Goal: Task Accomplishment & Management: Manage account settings

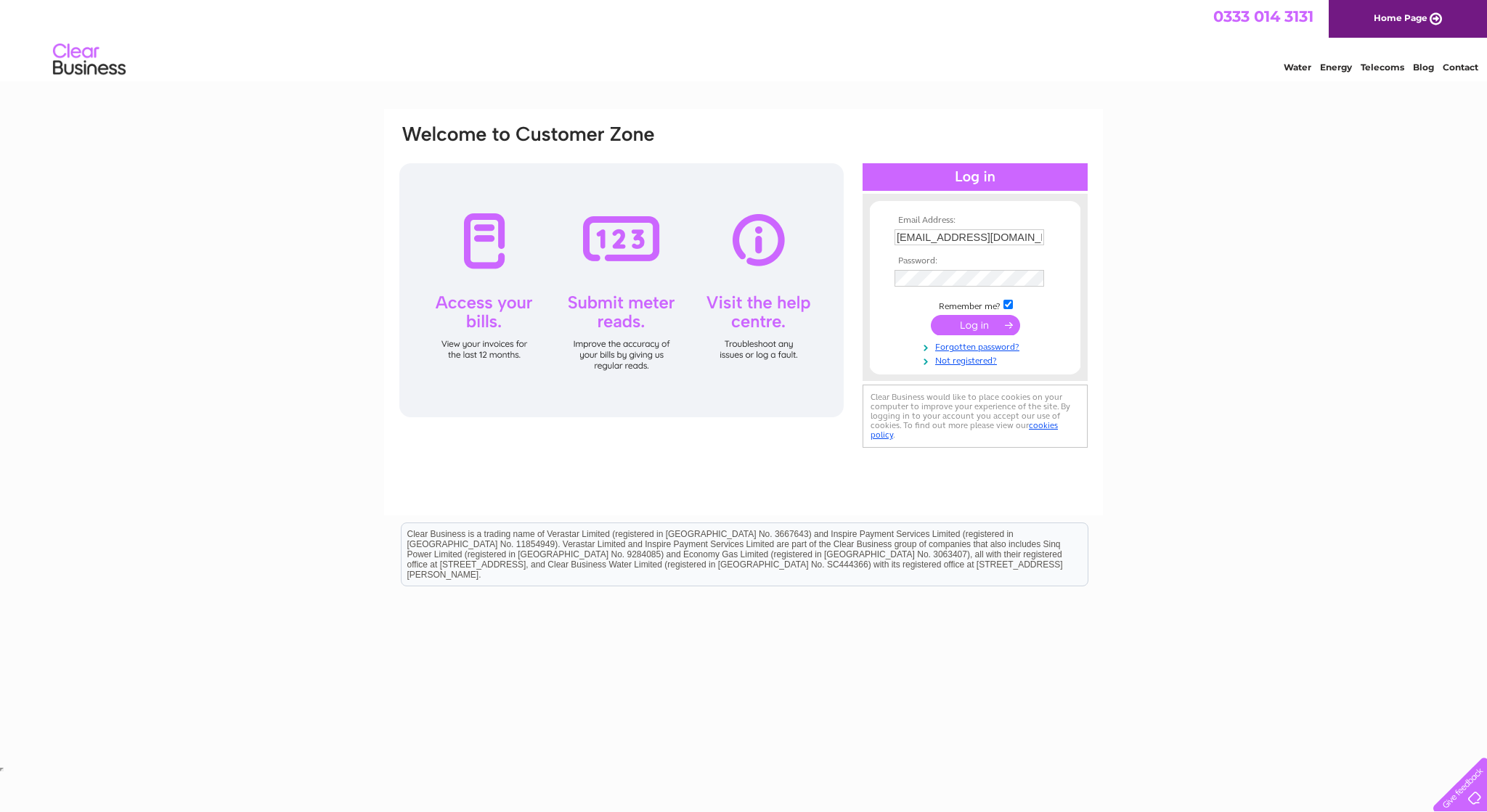
click at [972, 329] on input "submit" at bounding box center [976, 325] width 89 height 20
click at [963, 325] on input "submit" at bounding box center [976, 325] width 89 height 20
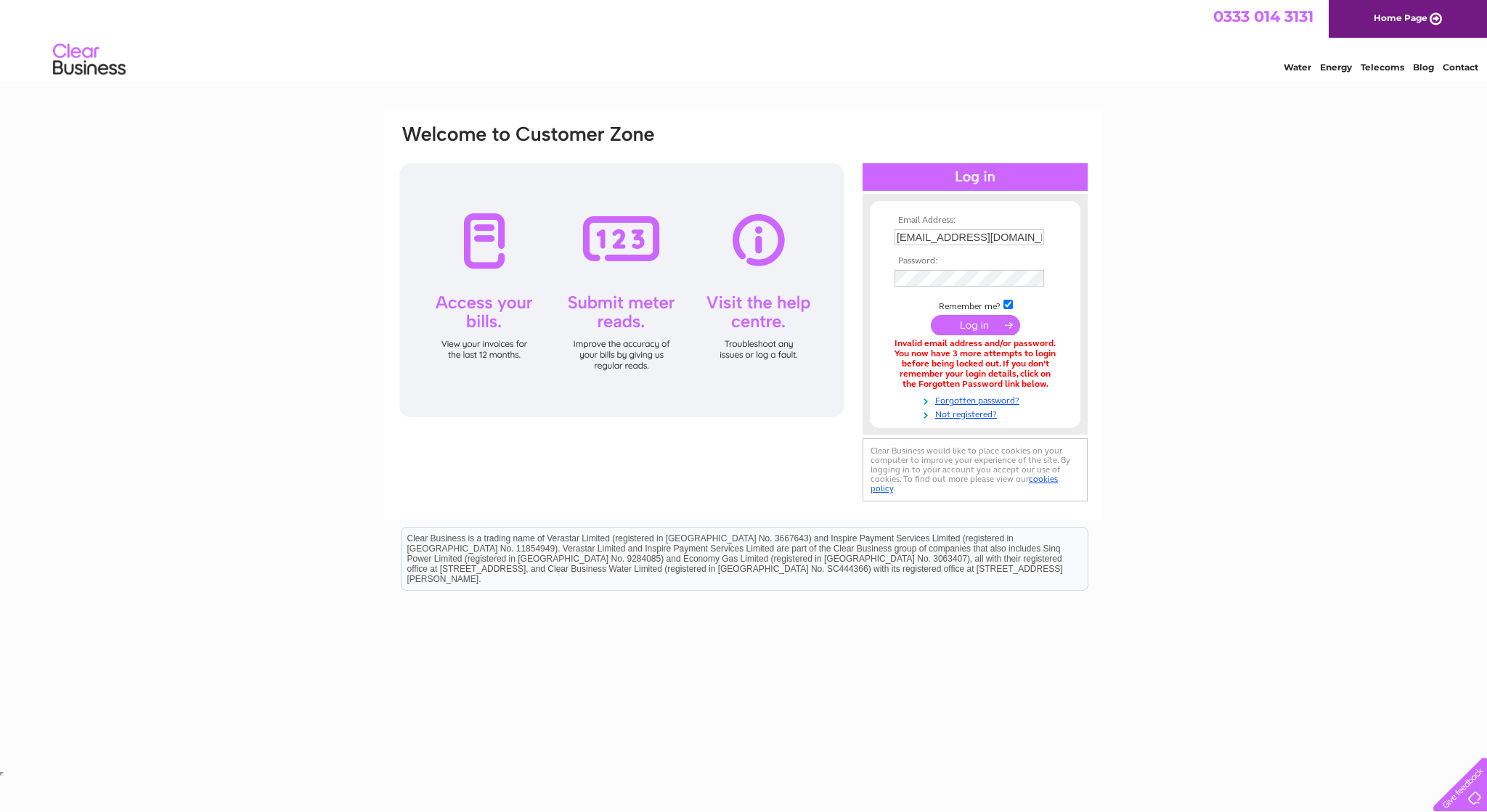
click at [972, 289] on td at bounding box center [975, 279] width 169 height 24
click at [931, 316] on input "submit" at bounding box center [976, 326] width 89 height 20
